Goal: Navigation & Orientation: Go to known website

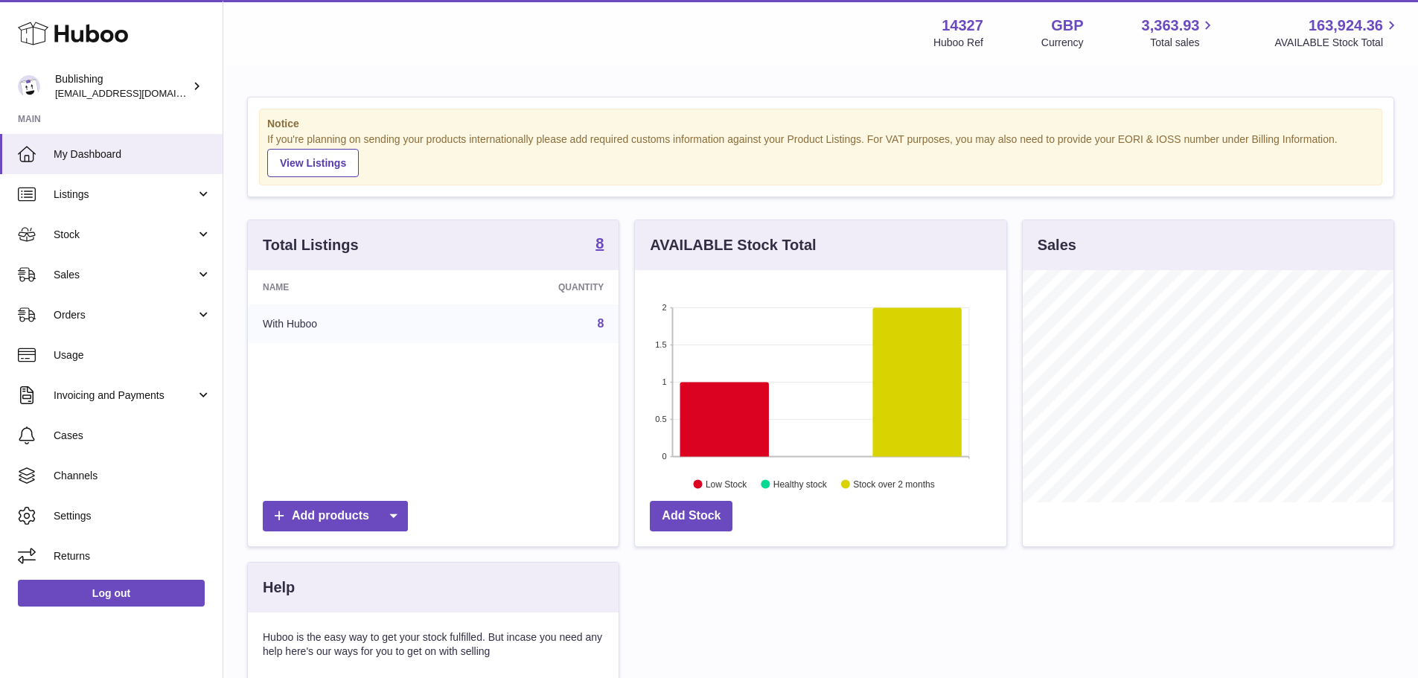
scroll to position [232, 371]
